Goal: Contribute content

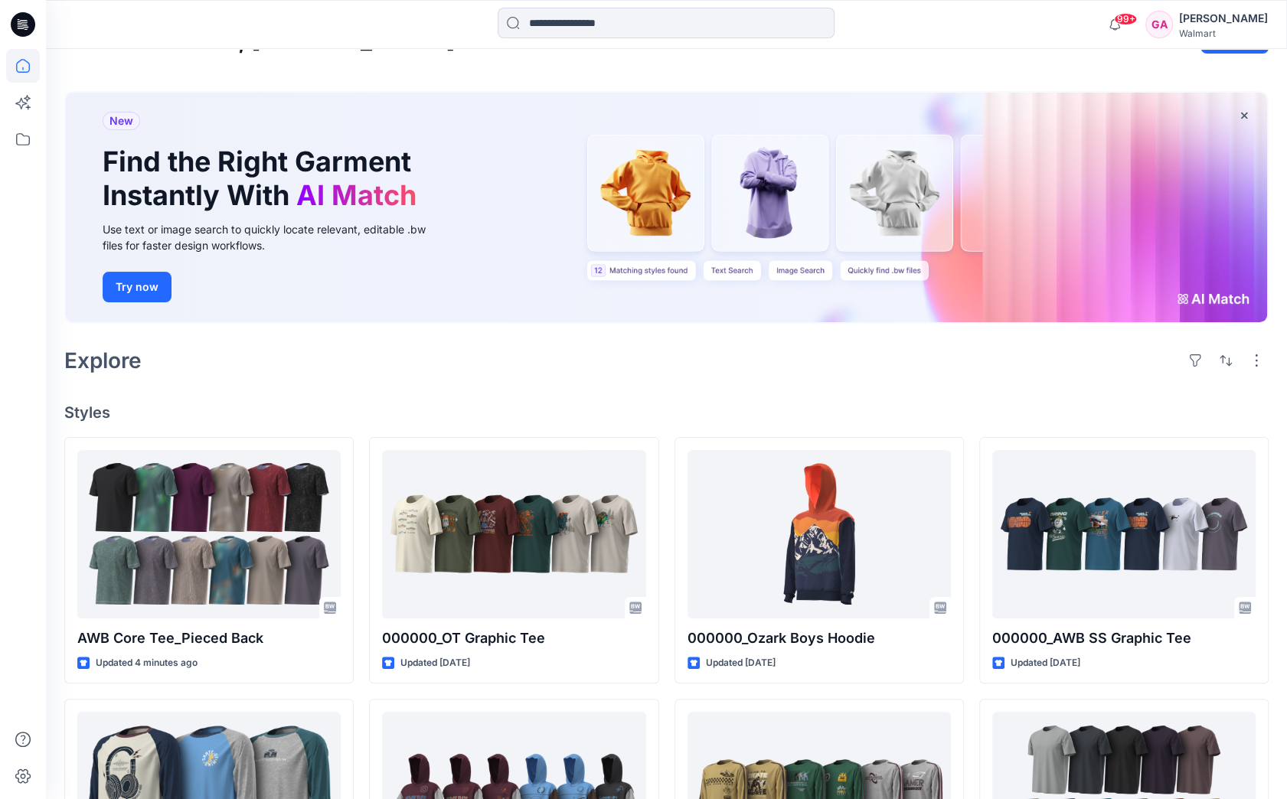
scroll to position [77, 0]
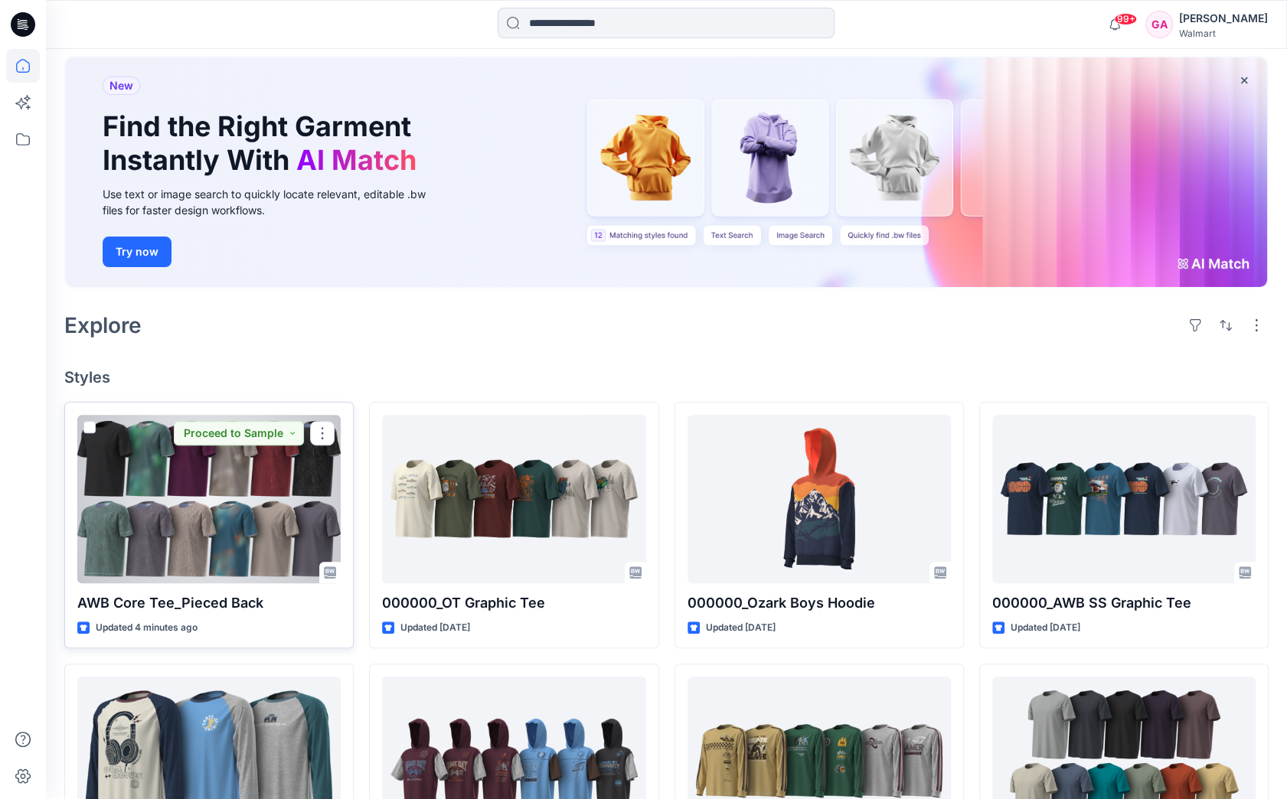
click at [224, 500] on div at bounding box center [208, 499] width 263 height 168
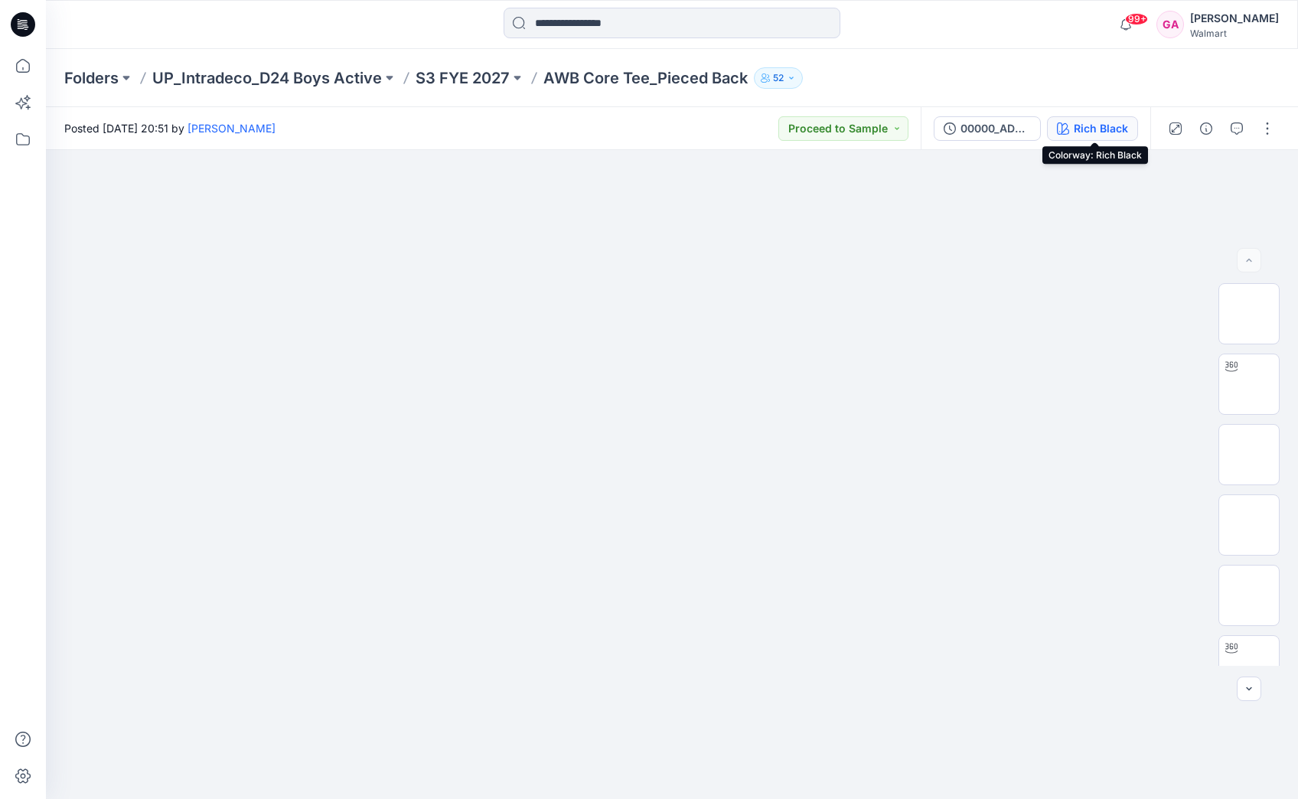
click at [1079, 124] on div "Rich Black" at bounding box center [1101, 128] width 54 height 17
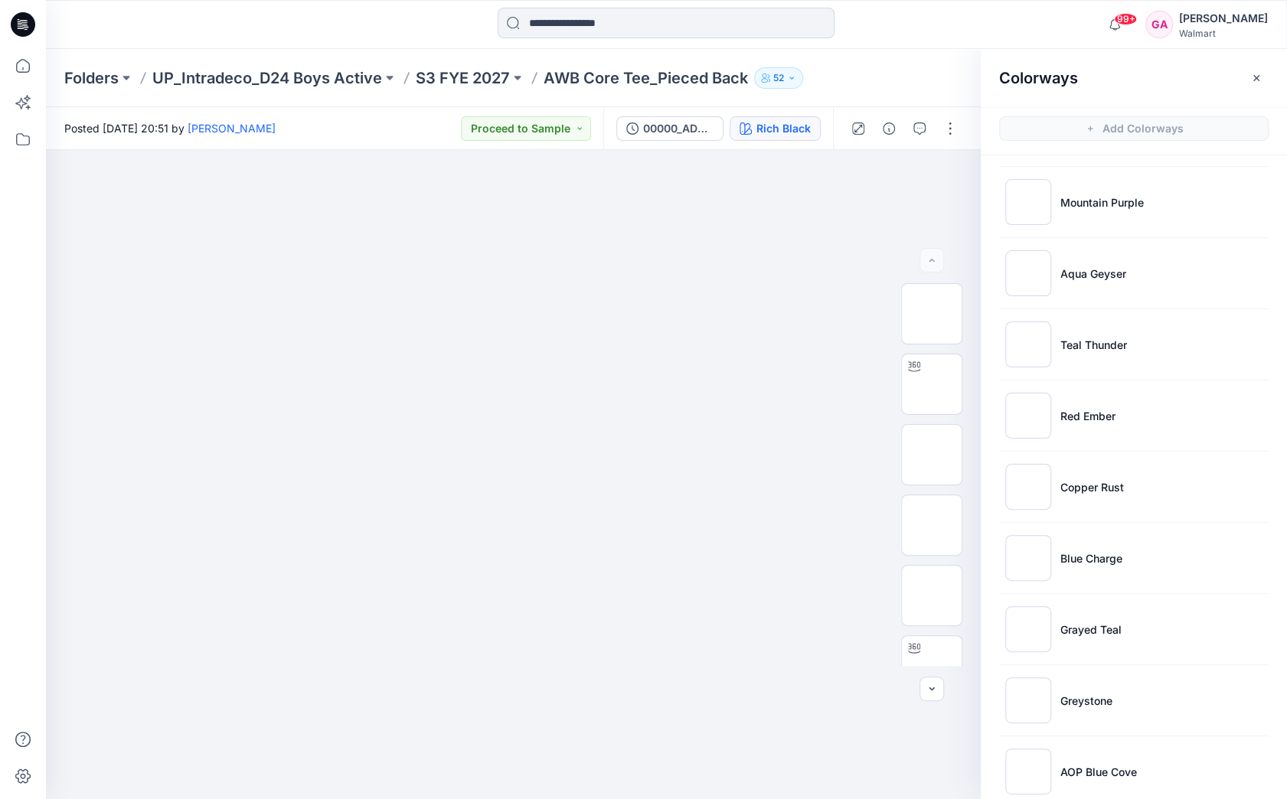
scroll to position [871, 0]
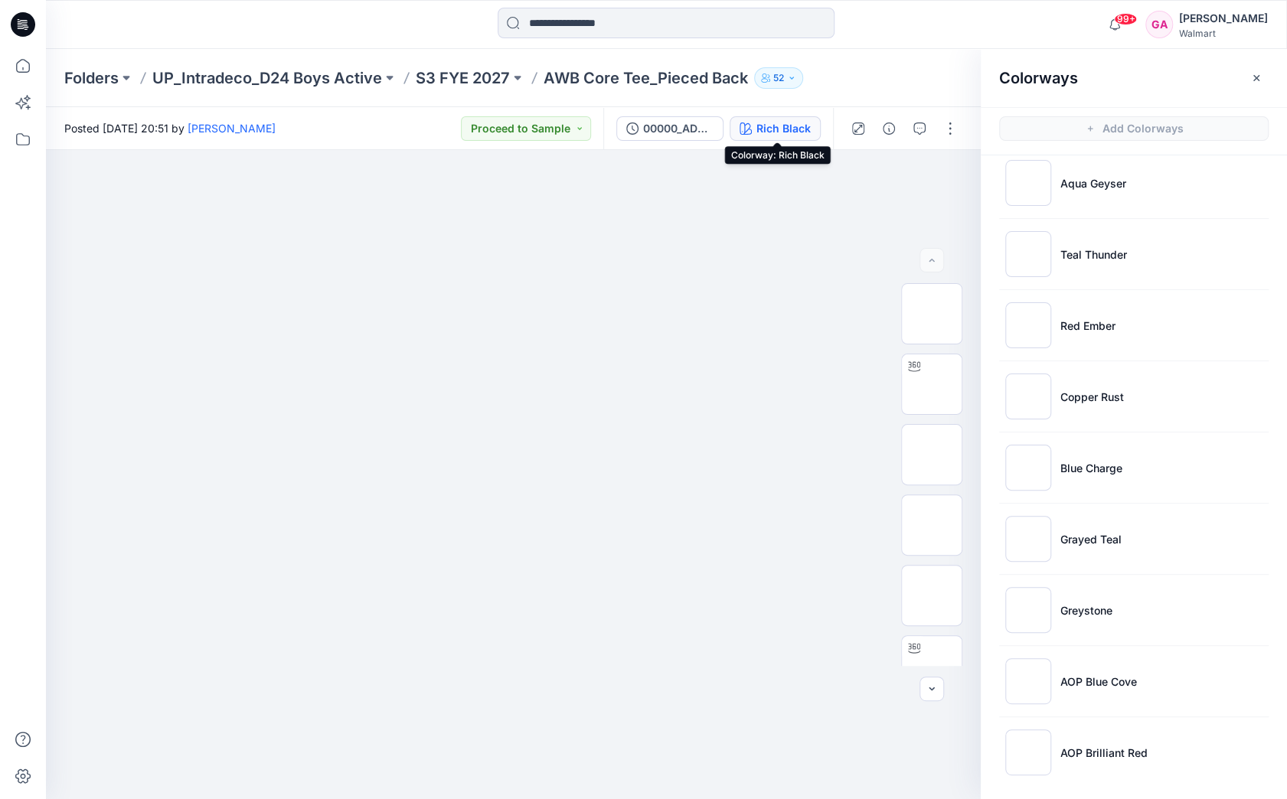
click at [937, 35] on div at bounding box center [666, 25] width 620 height 34
click at [922, 15] on div at bounding box center [666, 25] width 620 height 34
click at [1180, 83] on div "Colorways" at bounding box center [1134, 77] width 306 height 57
click at [940, 128] on button "button" at bounding box center [950, 128] width 24 height 24
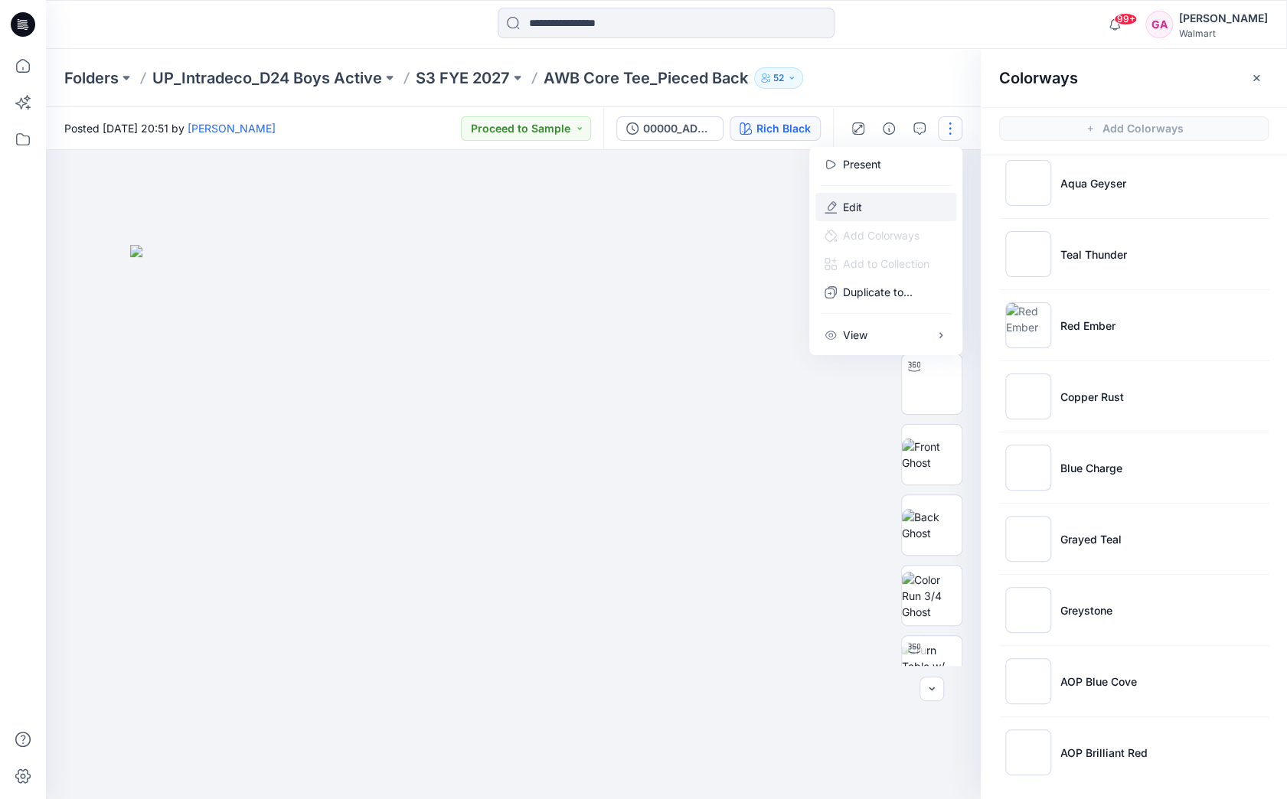
click at [843, 209] on p "Edit" at bounding box center [852, 207] width 19 height 16
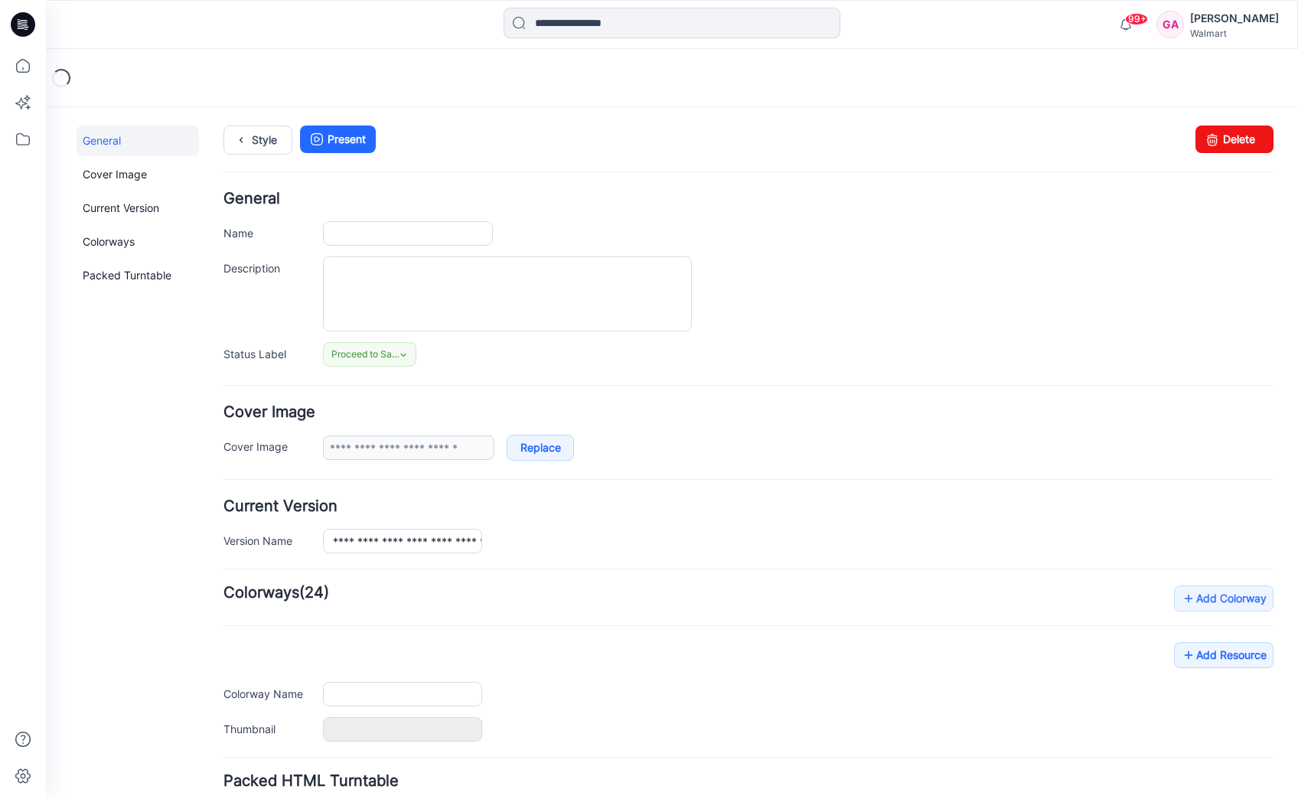
type input "**********"
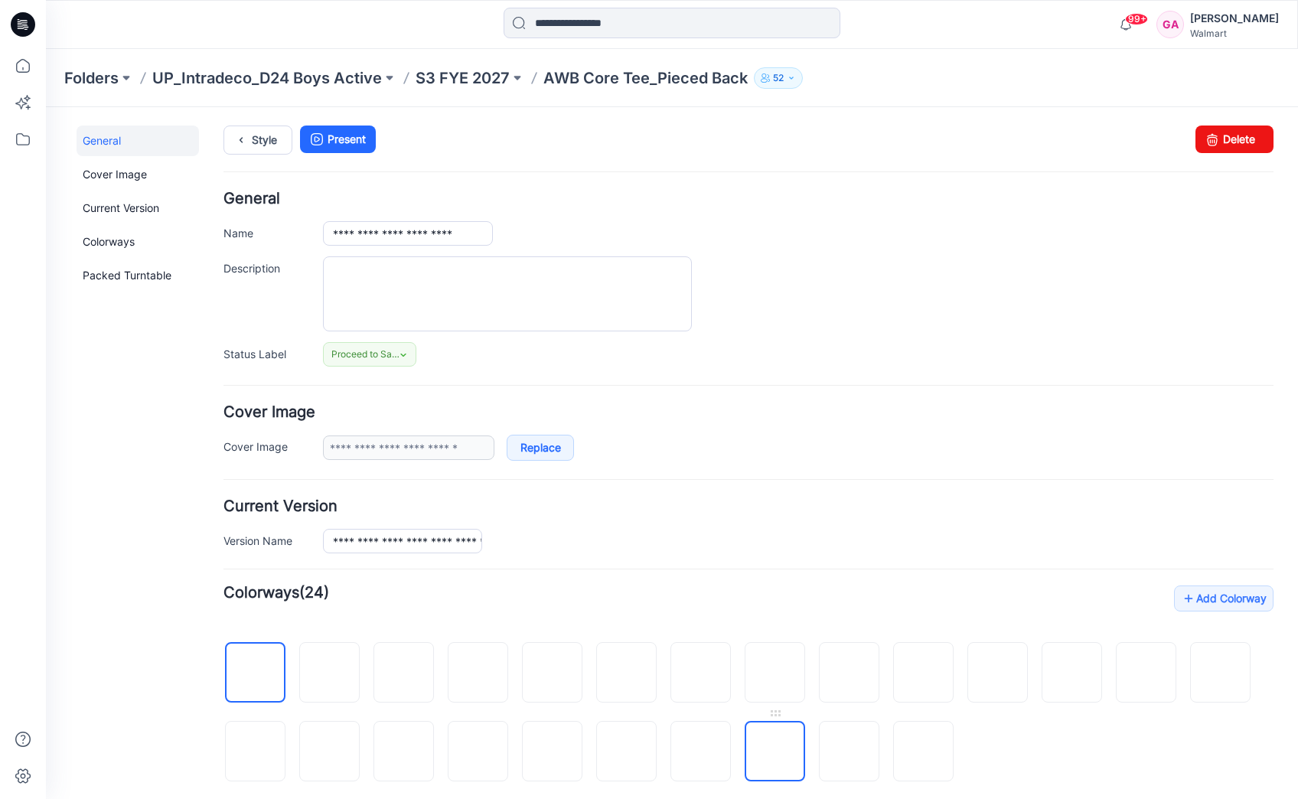
click at [775, 753] on img at bounding box center [775, 753] width 0 height 0
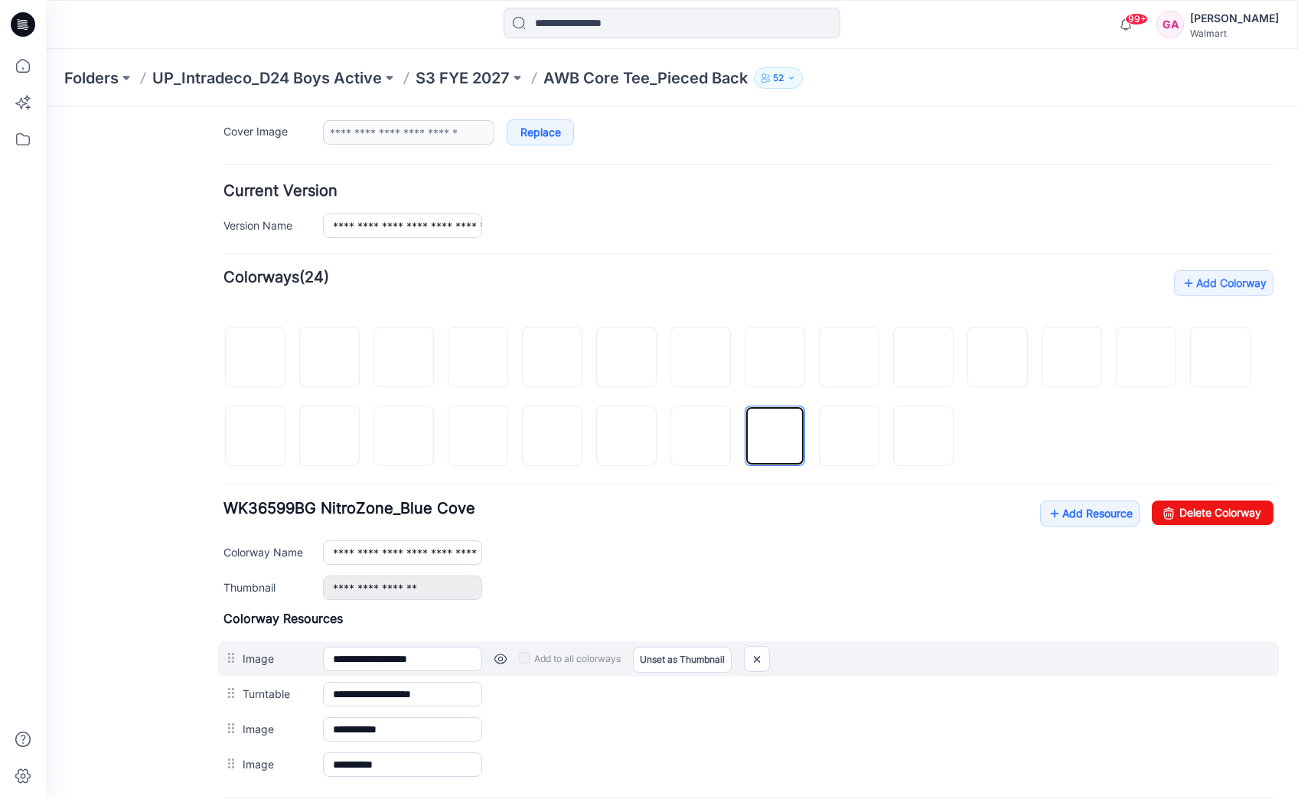
scroll to position [383, 0]
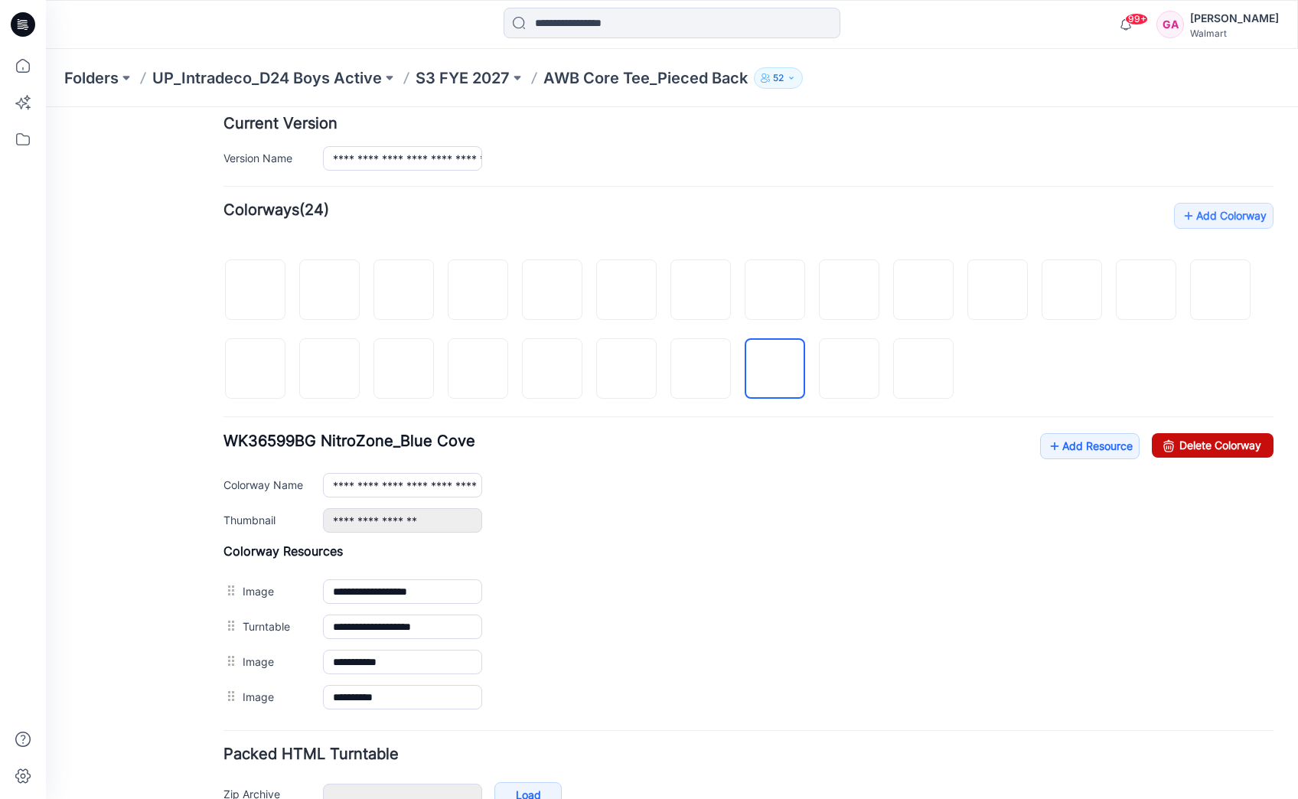
click at [1171, 439] on link "Delete Colorway" at bounding box center [1213, 445] width 122 height 24
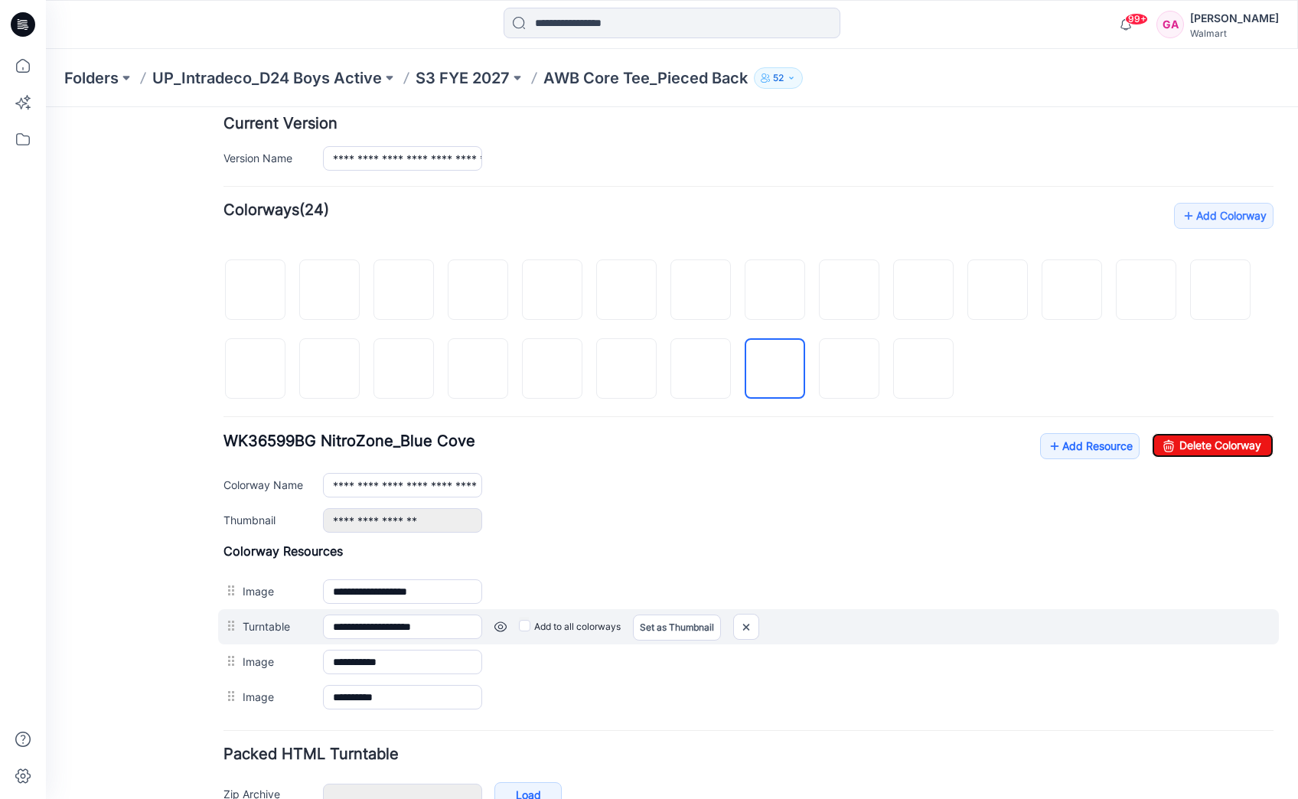
type input "**********"
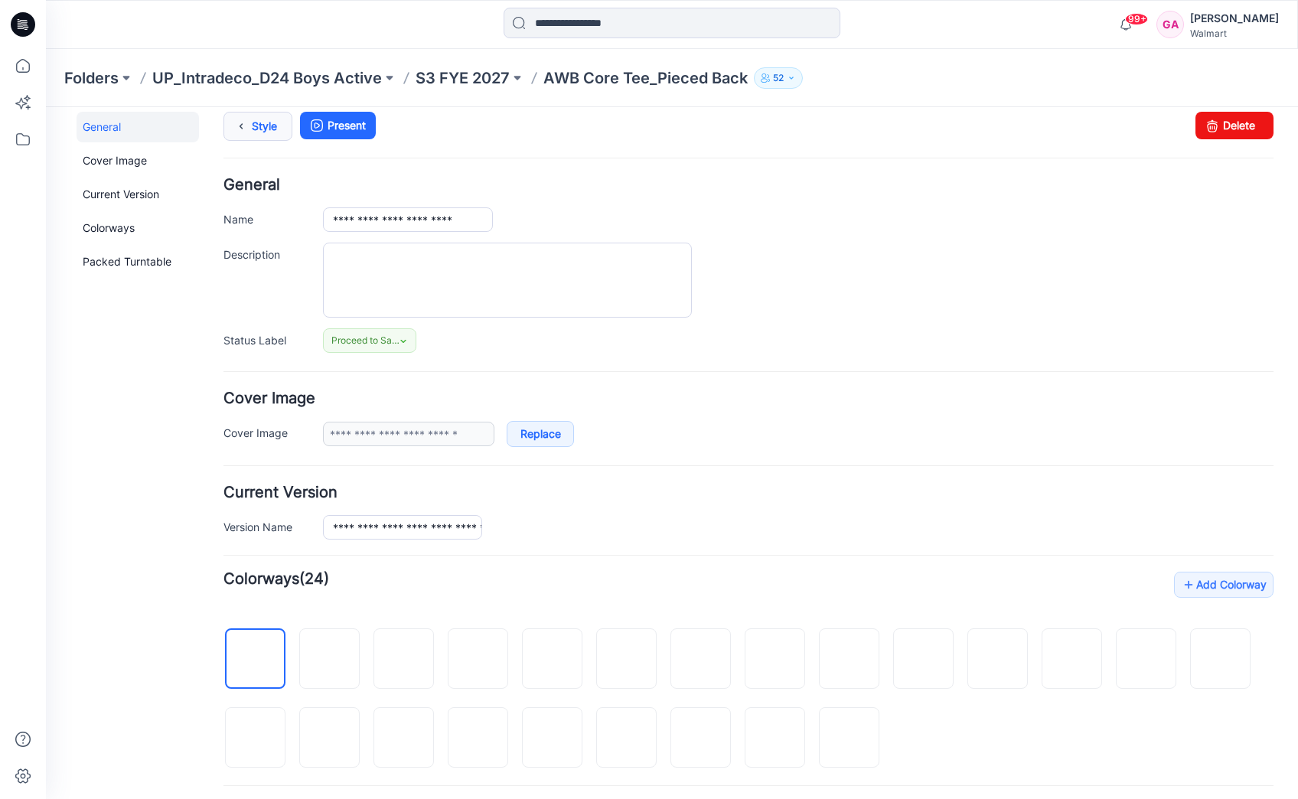
scroll to position [0, 0]
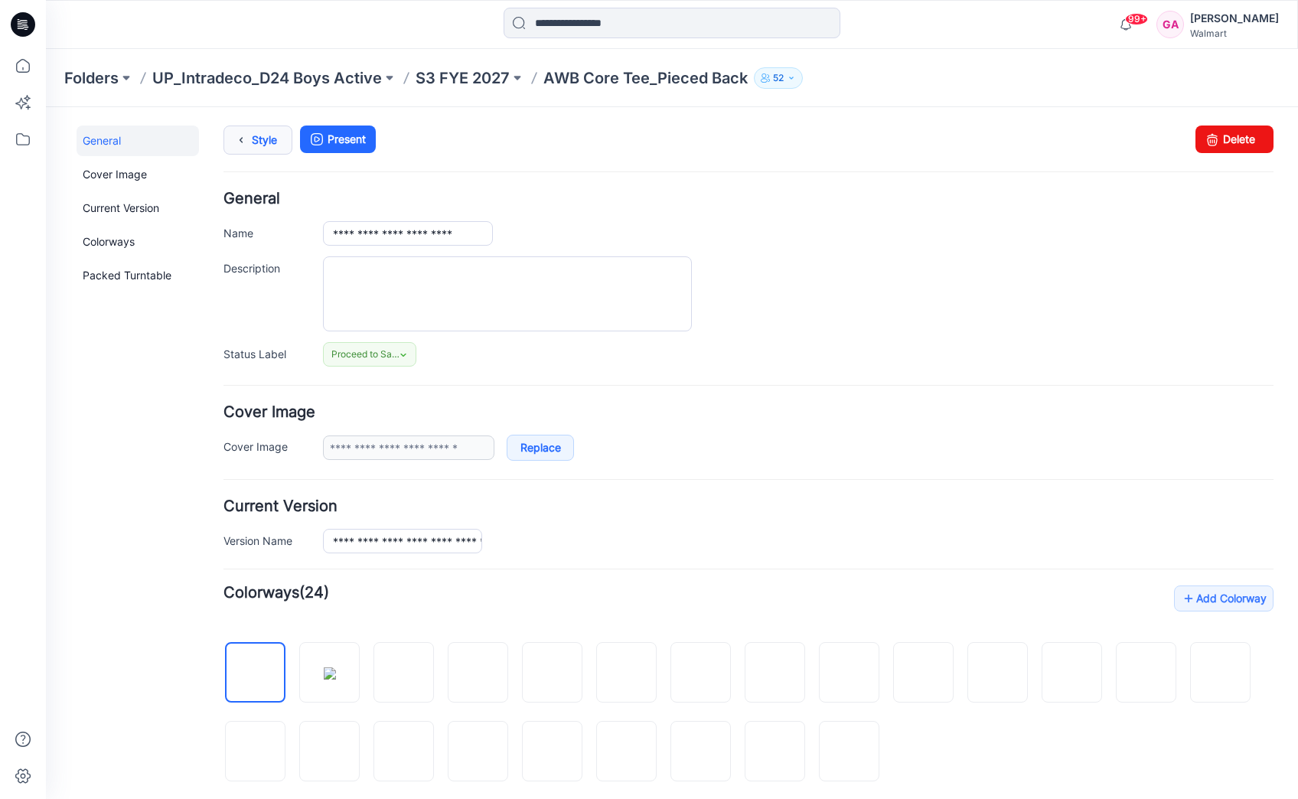
click at [265, 134] on link "Style" at bounding box center [258, 140] width 69 height 29
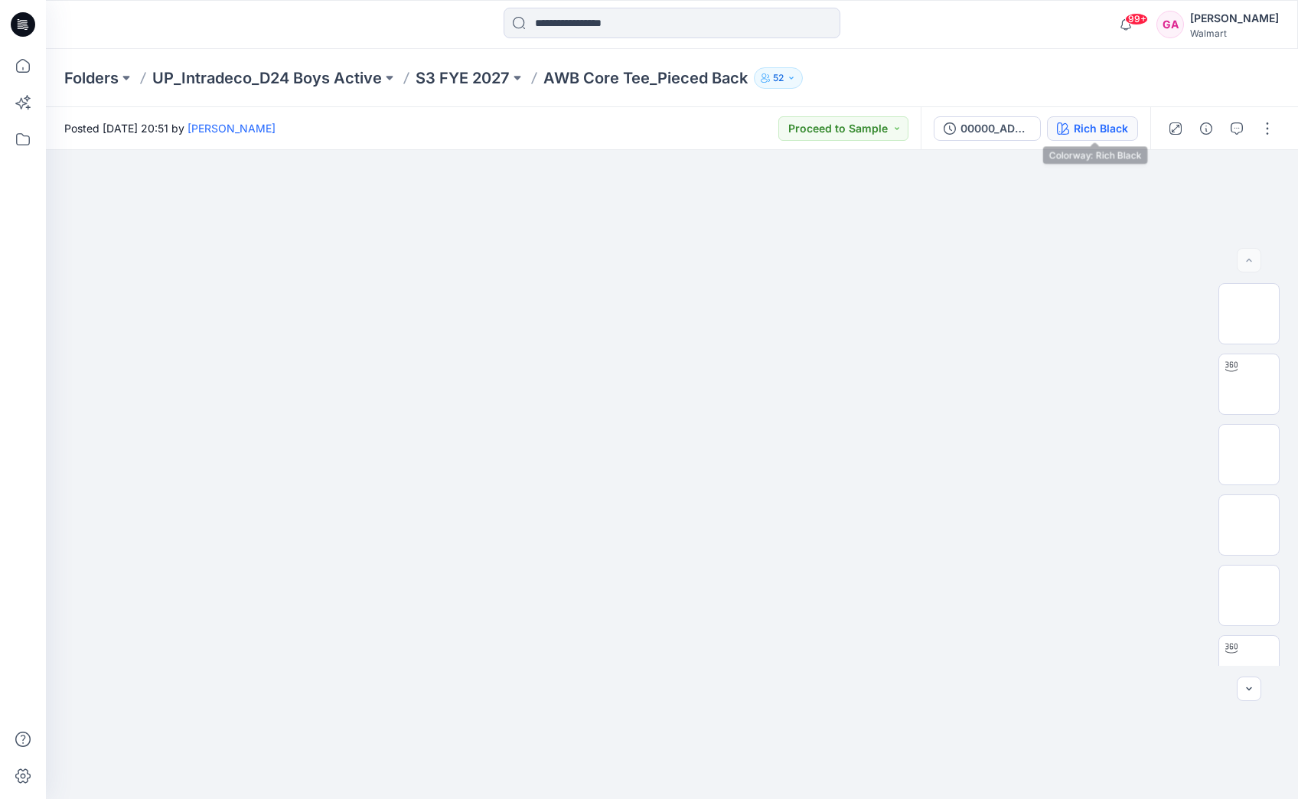
click at [1098, 133] on div "Rich Black" at bounding box center [1101, 128] width 54 height 17
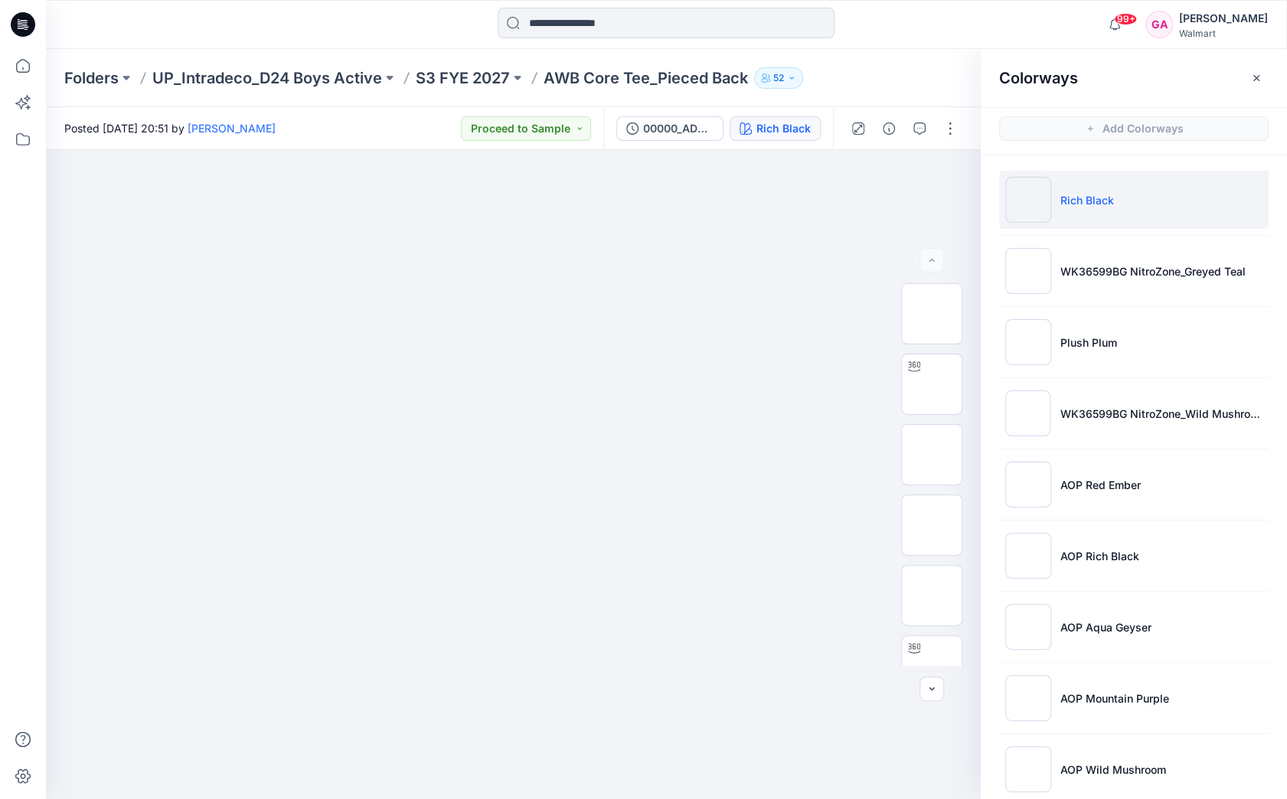
click at [908, 70] on div "Folders UP_Intradeco_D24 Boys Active S3 FYE 2027 AWB Core Tee_Pieced Back 52" at bounding box center [606, 77] width 1085 height 21
click at [23, 70] on icon at bounding box center [23, 66] width 34 height 34
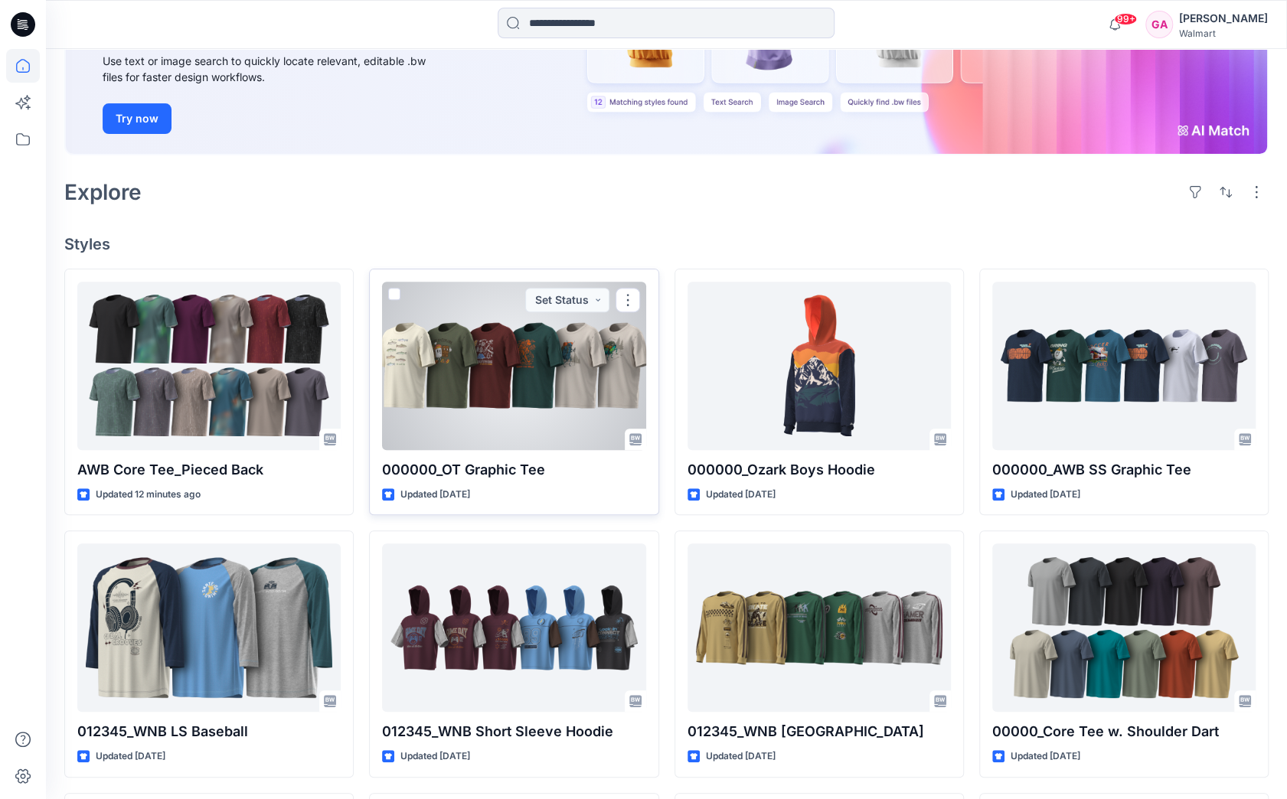
scroll to position [230, 0]
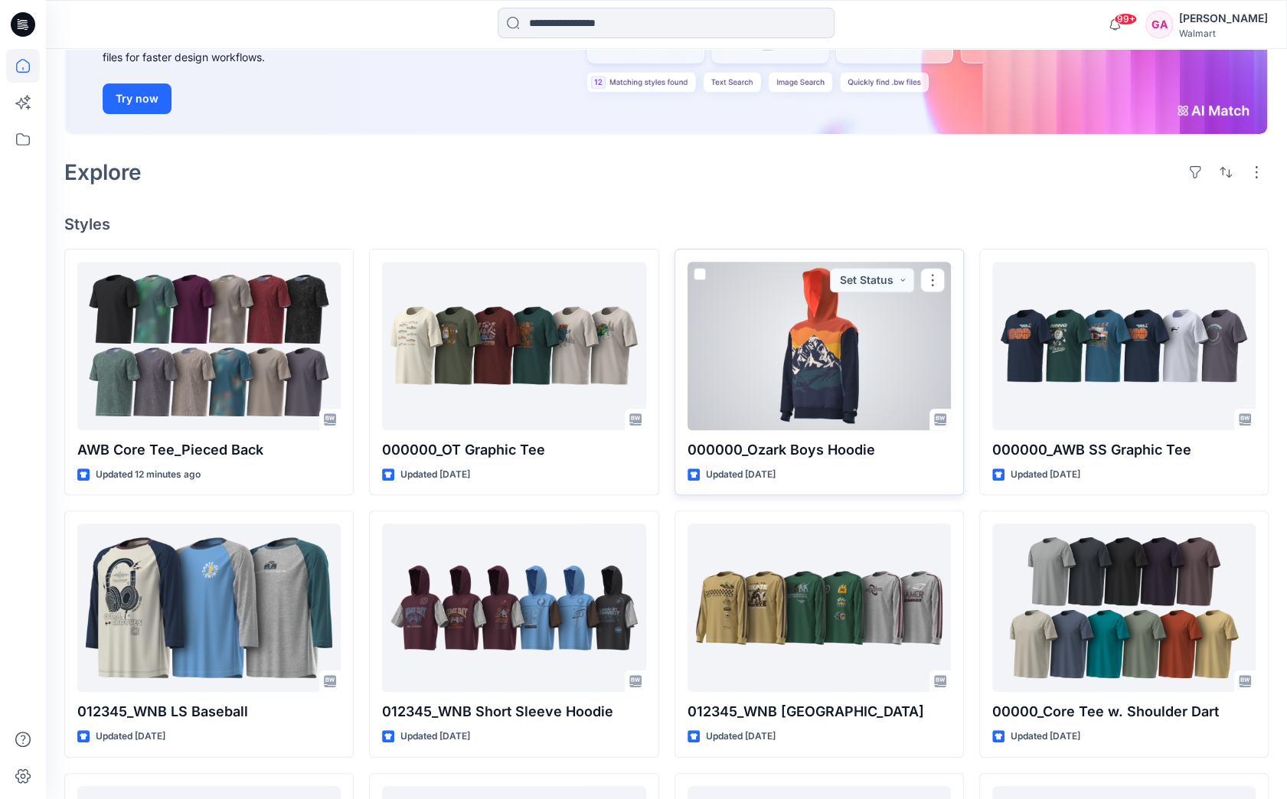
click at [777, 321] on div at bounding box center [818, 346] width 263 height 168
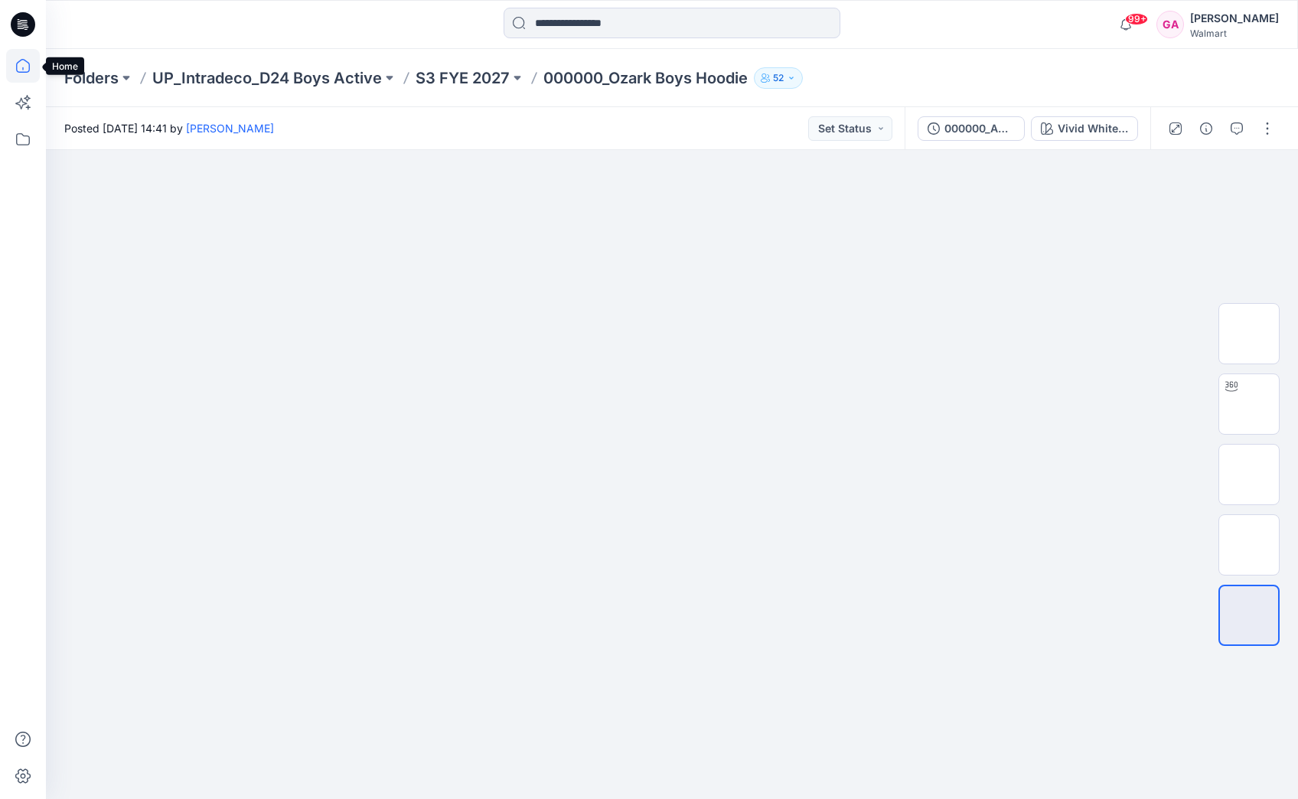
click at [28, 67] on icon at bounding box center [23, 66] width 34 height 34
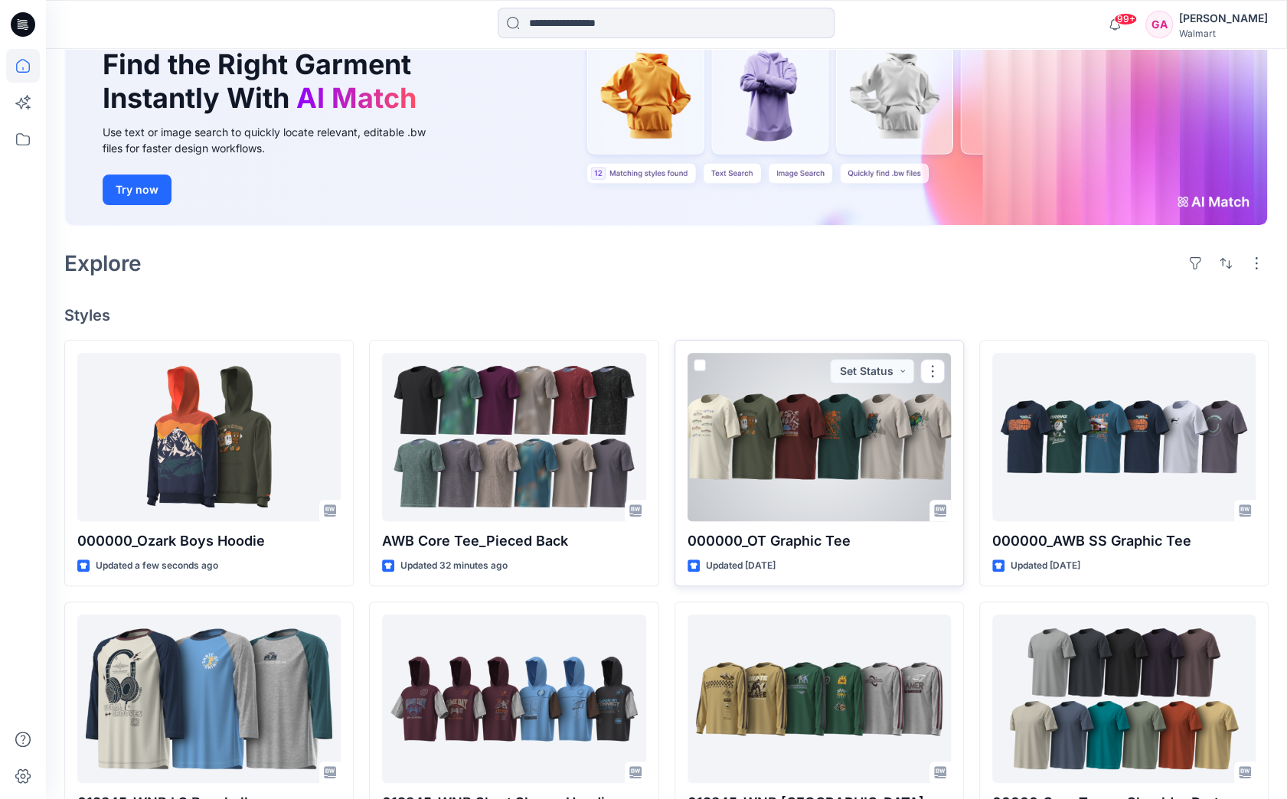
scroll to position [153, 0]
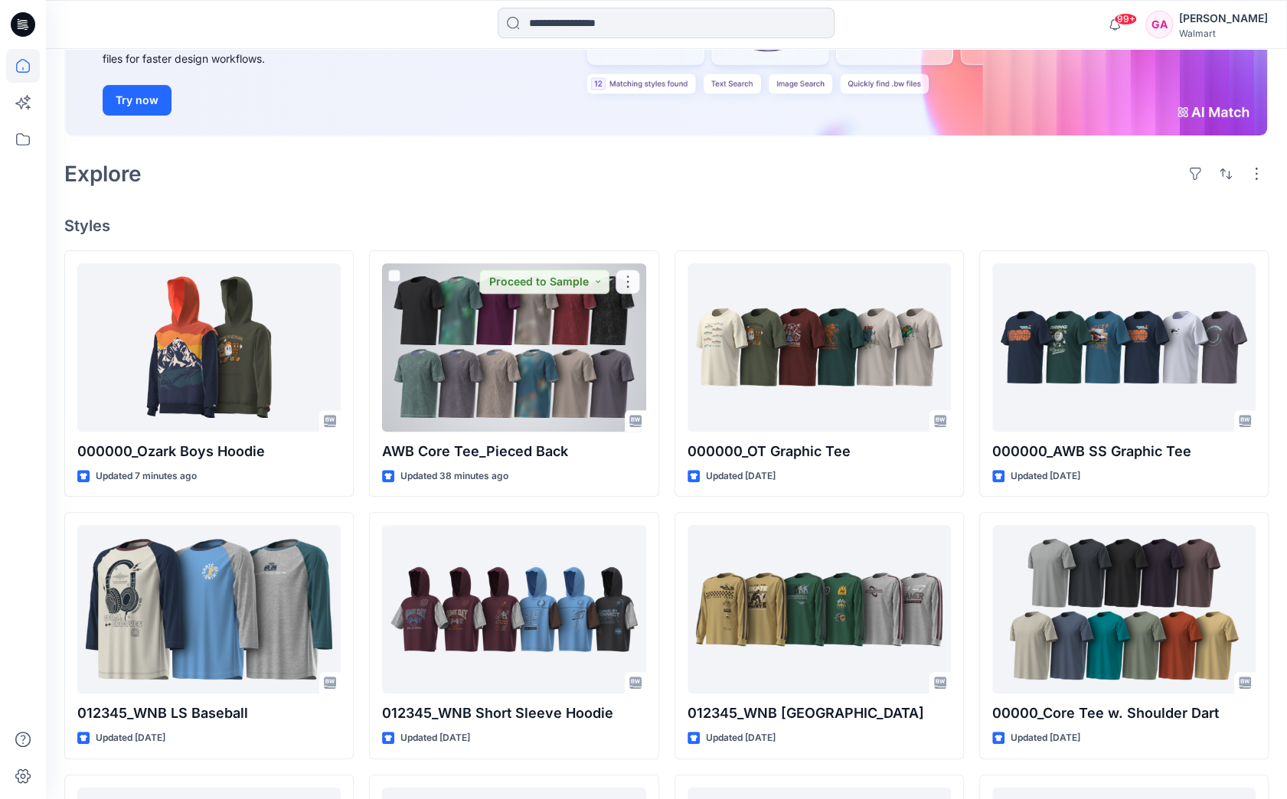
scroll to position [230, 0]
